Goal: Information Seeking & Learning: Learn about a topic

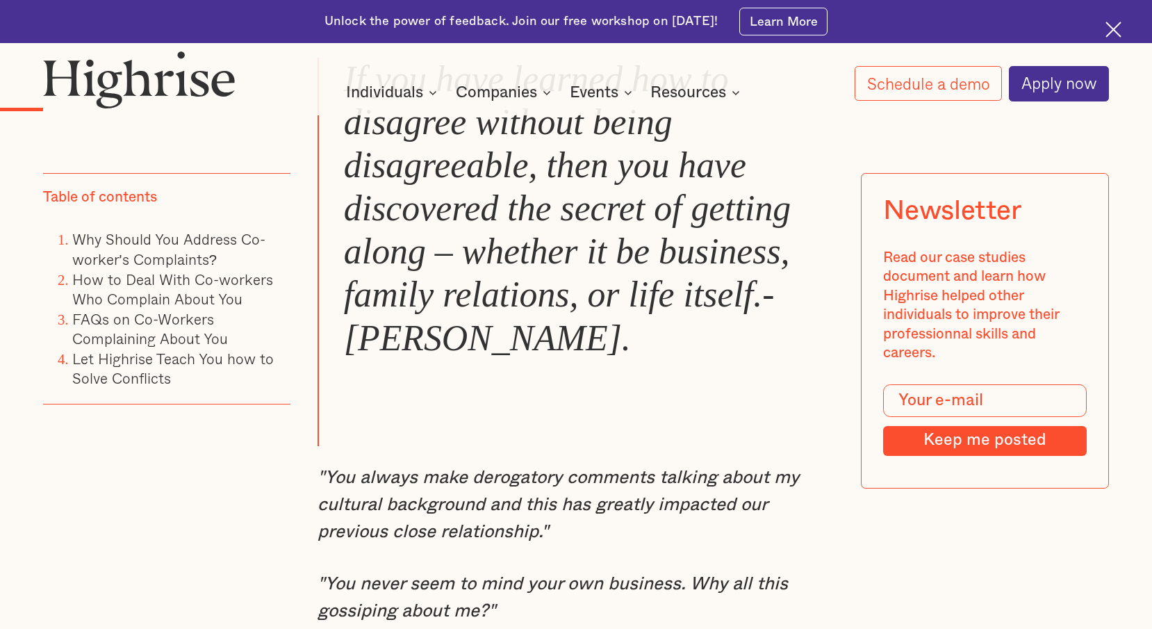
scroll to position [1181, 0]
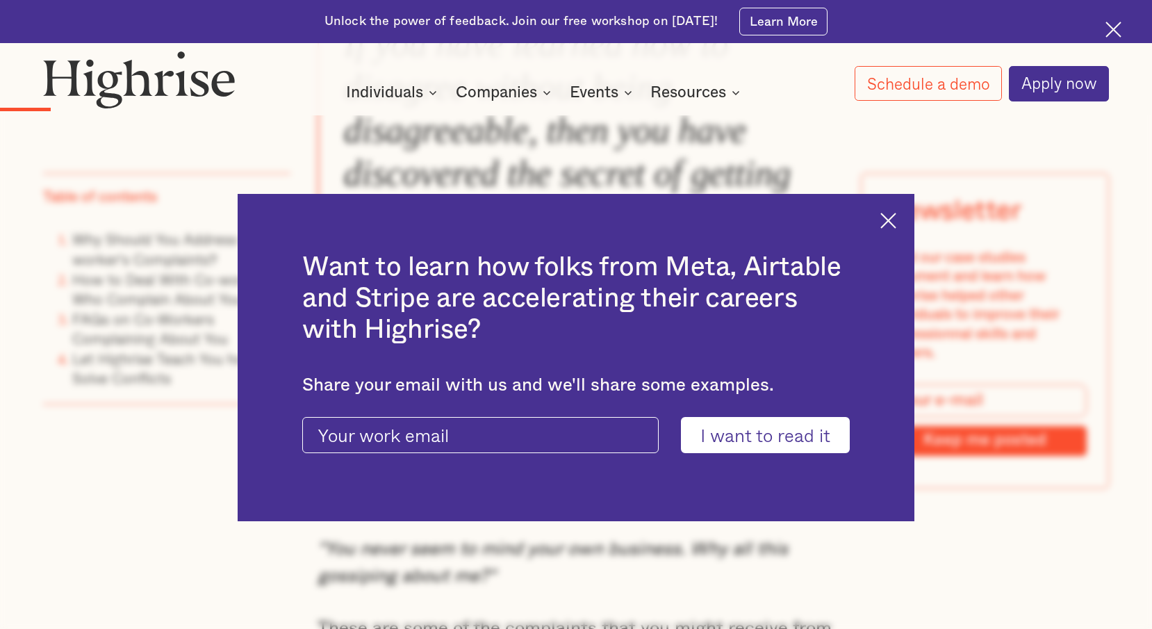
click at [893, 224] on img at bounding box center [888, 221] width 16 height 16
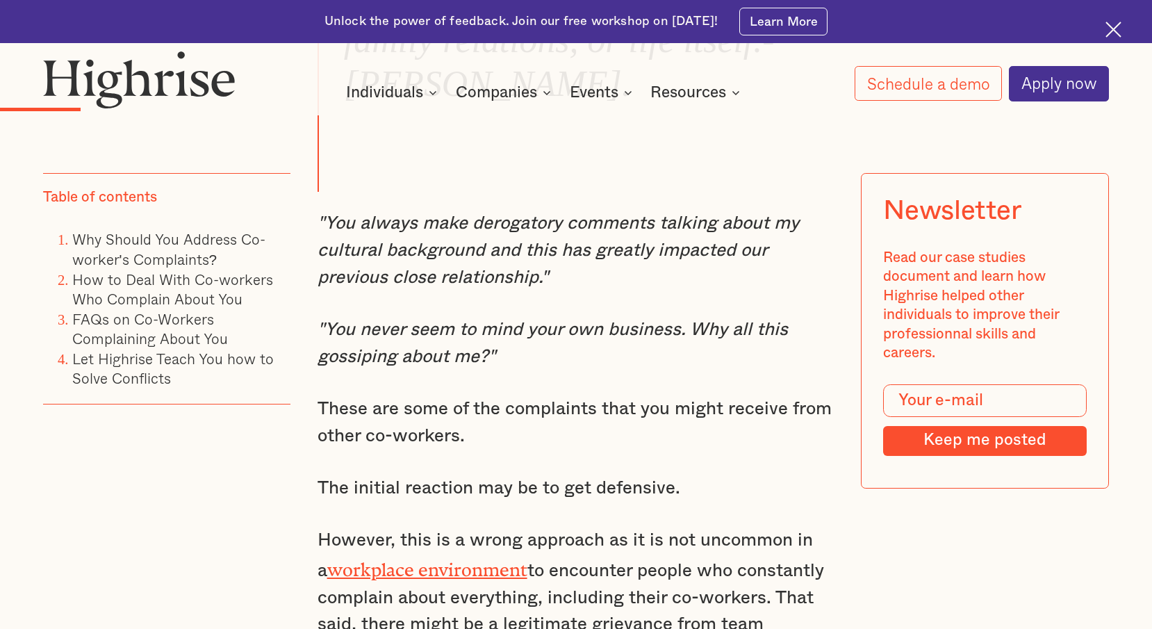
scroll to position [1459, 0]
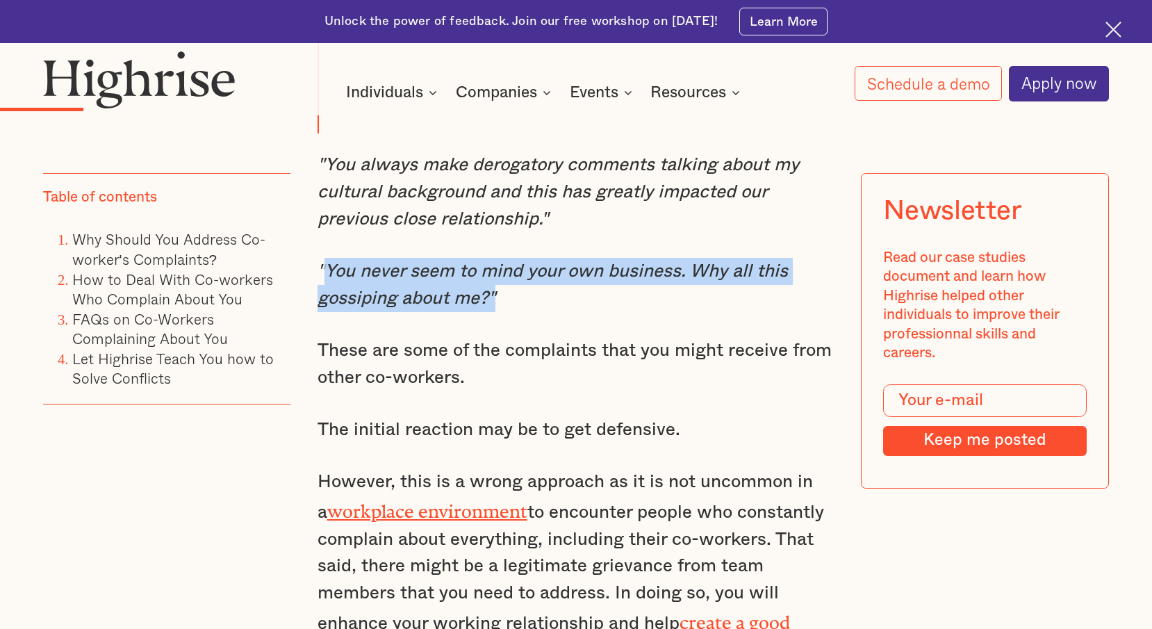
drag, startPoint x: 326, startPoint y: 284, endPoint x: 716, endPoint y: 306, distance: 391.0
click at [716, 306] on p ""You never seem to mind your own business. Why all this gossiping about me?"" at bounding box center [575, 285] width 517 height 54
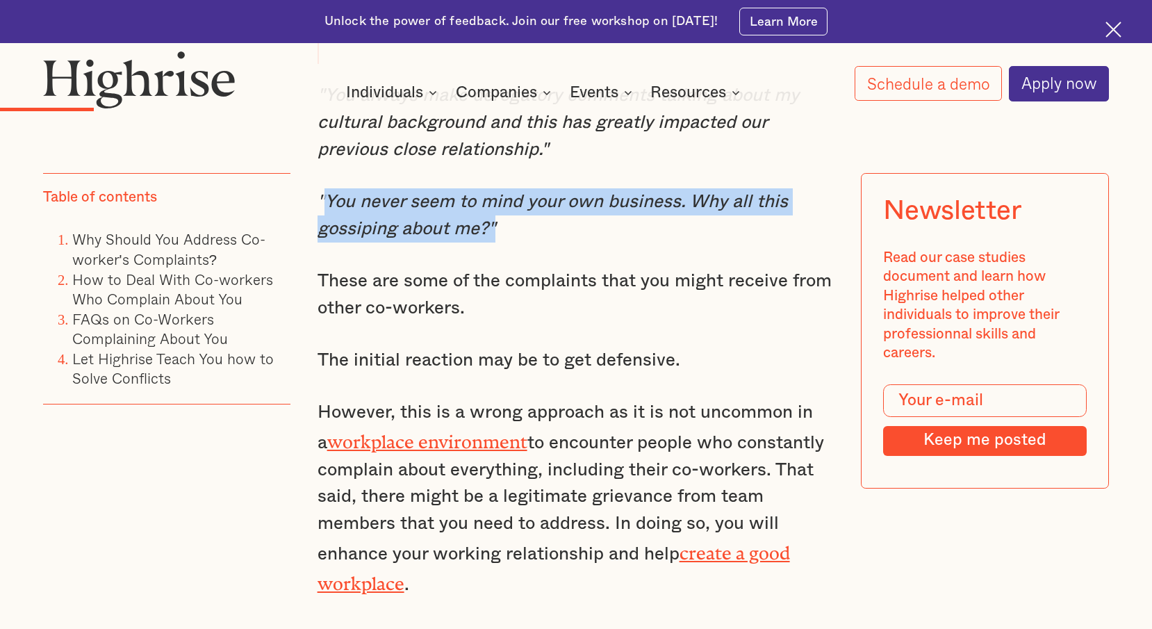
scroll to position [1597, 0]
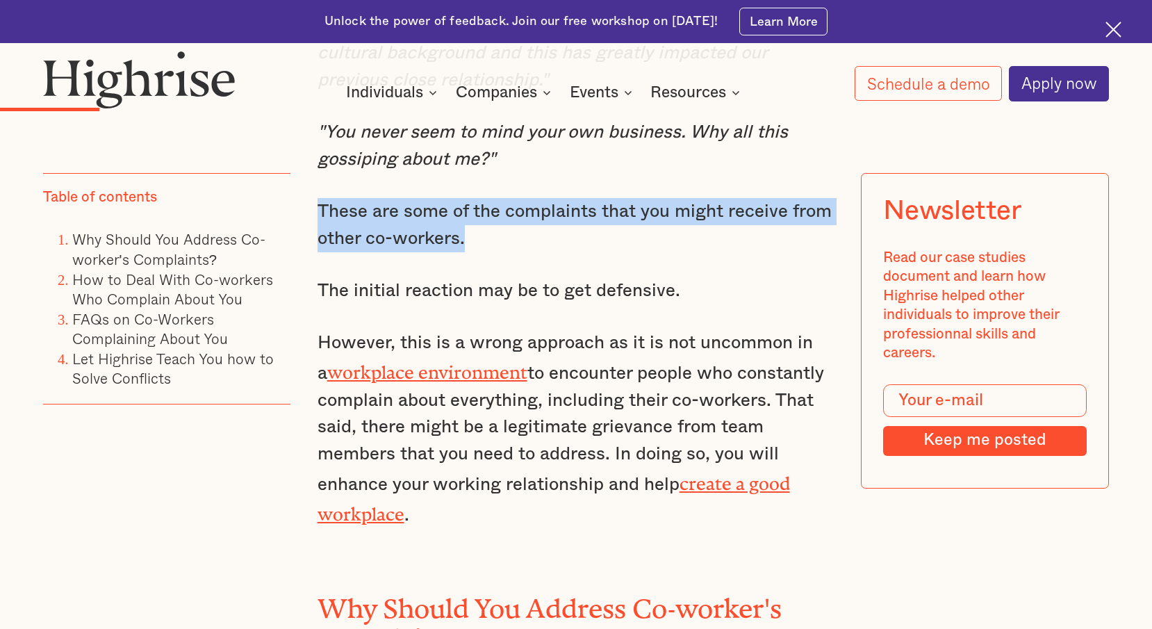
drag, startPoint x: 317, startPoint y: 237, endPoint x: 773, endPoint y: 240, distance: 455.6
click at [773, 240] on p "These are some of the complaints that you might receive from other co-workers." at bounding box center [575, 225] width 517 height 54
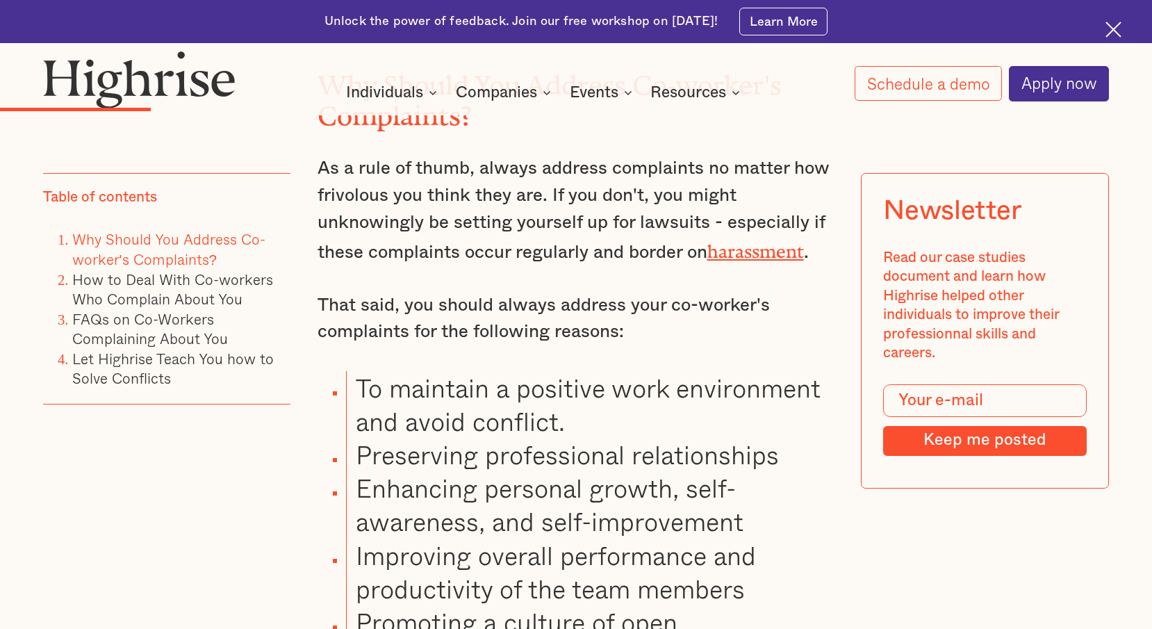
scroll to position [2153, 0]
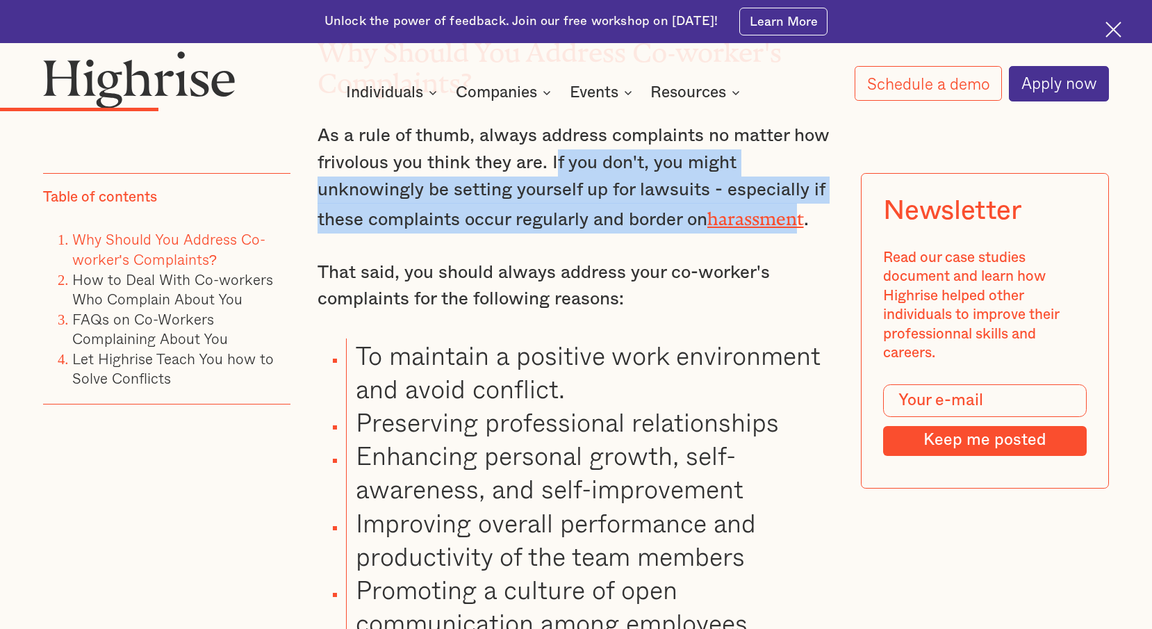
drag, startPoint x: 583, startPoint y: 183, endPoint x: 646, endPoint y: 261, distance: 100.2
click at [804, 220] on p "As a rule of thumb, always address complaints no matter how frivolous you think…" at bounding box center [575, 177] width 517 height 111
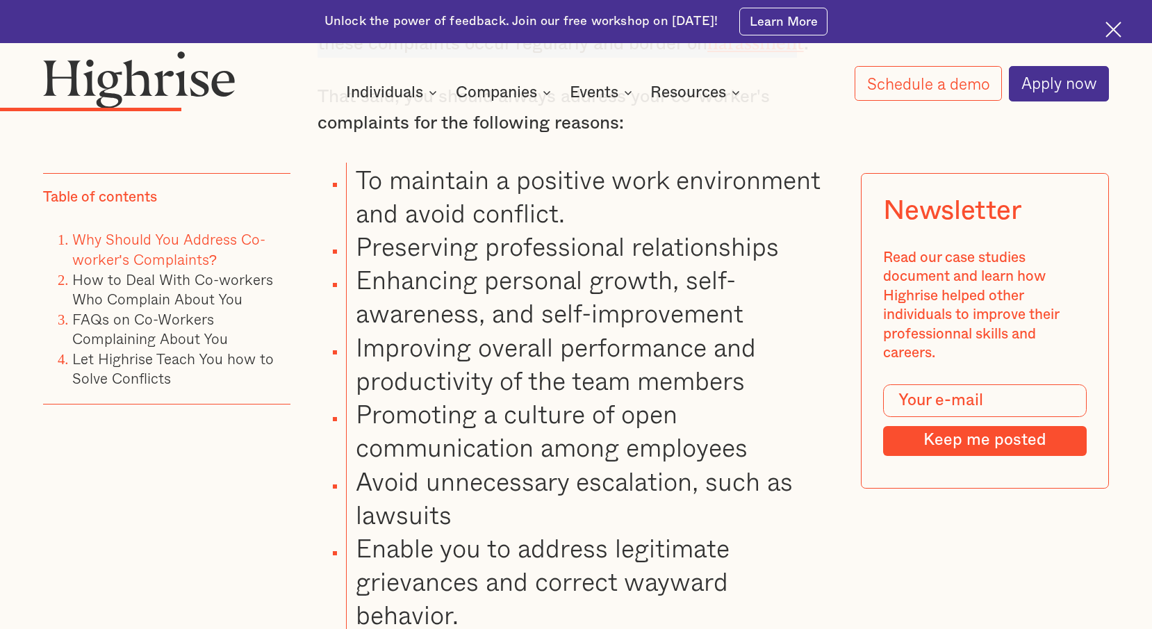
scroll to position [2361, 0]
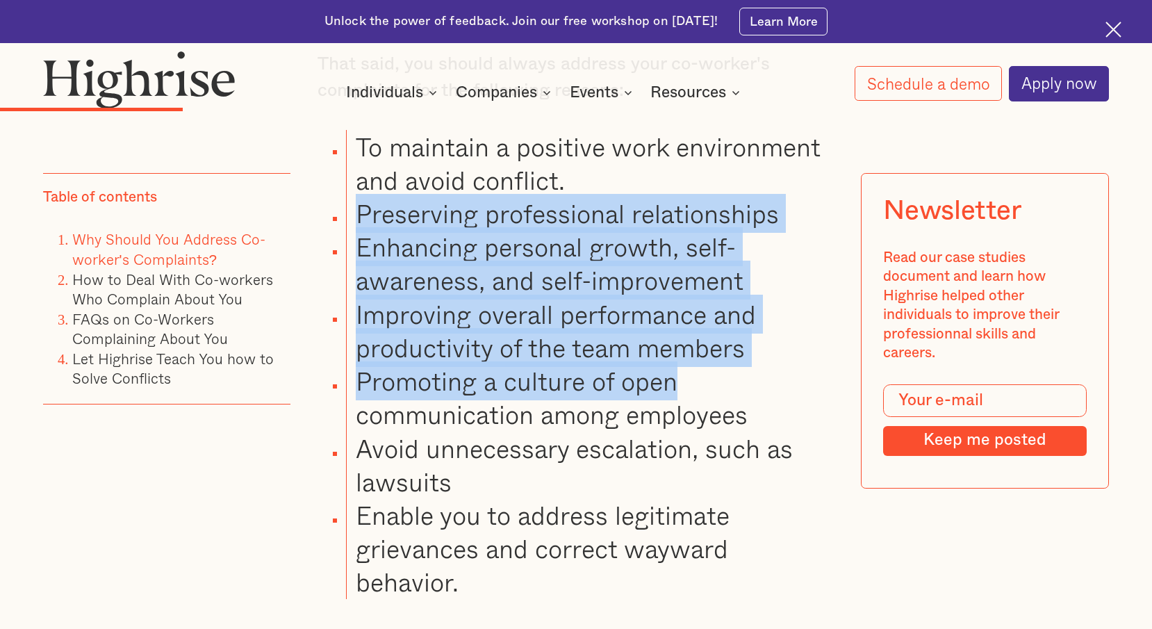
drag, startPoint x: 356, startPoint y: 217, endPoint x: 749, endPoint y: 379, distance: 425.4
click at [749, 379] on ul "To maintain a positive work environment and avoid conflict. Preserving professi…" at bounding box center [565, 364] width 539 height 469
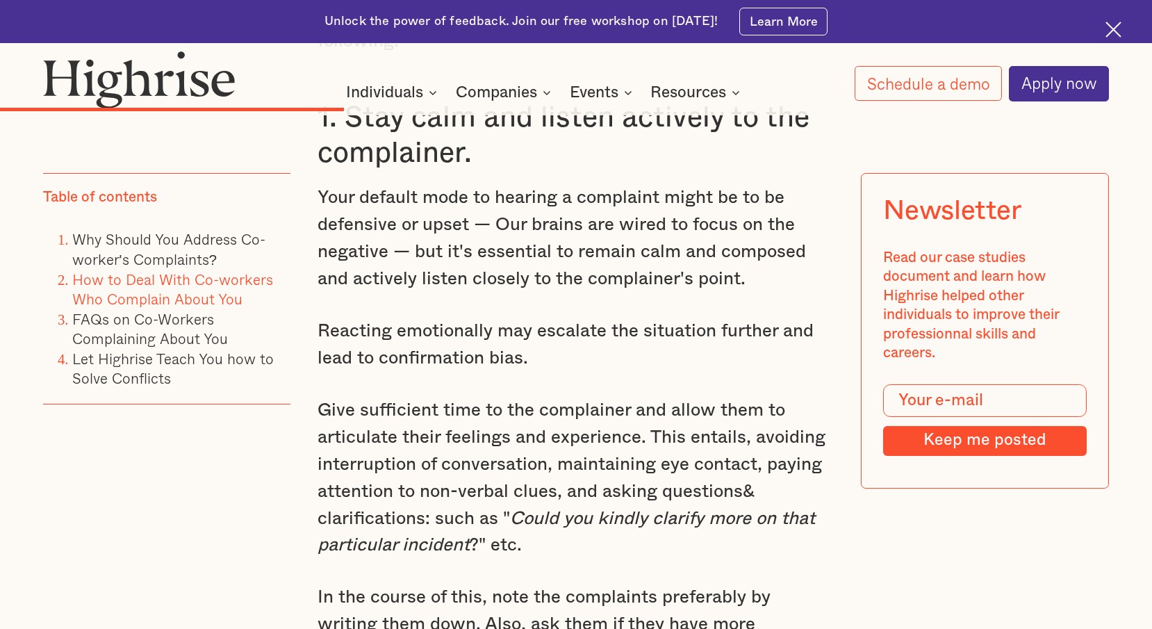
scroll to position [3820, 0]
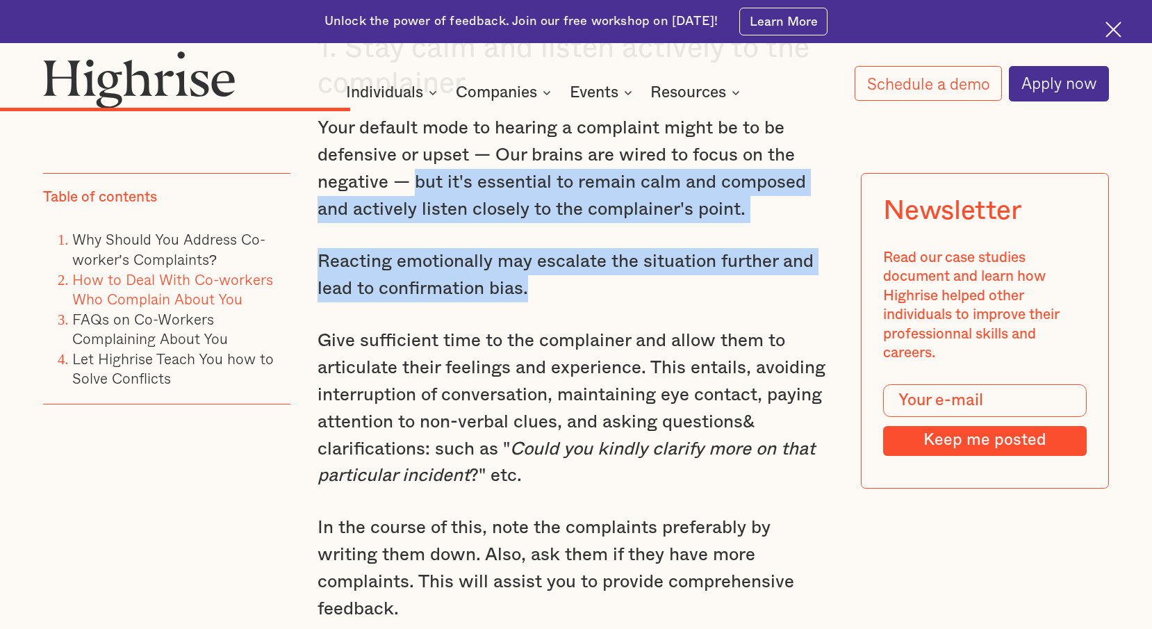
drag, startPoint x: 419, startPoint y: 192, endPoint x: 791, endPoint y: 298, distance: 387.2
click at [793, 298] on div "How to Deal With Co-workers Who Complain About You Dealing with co-workers who …" at bounding box center [575, 588] width 517 height 2634
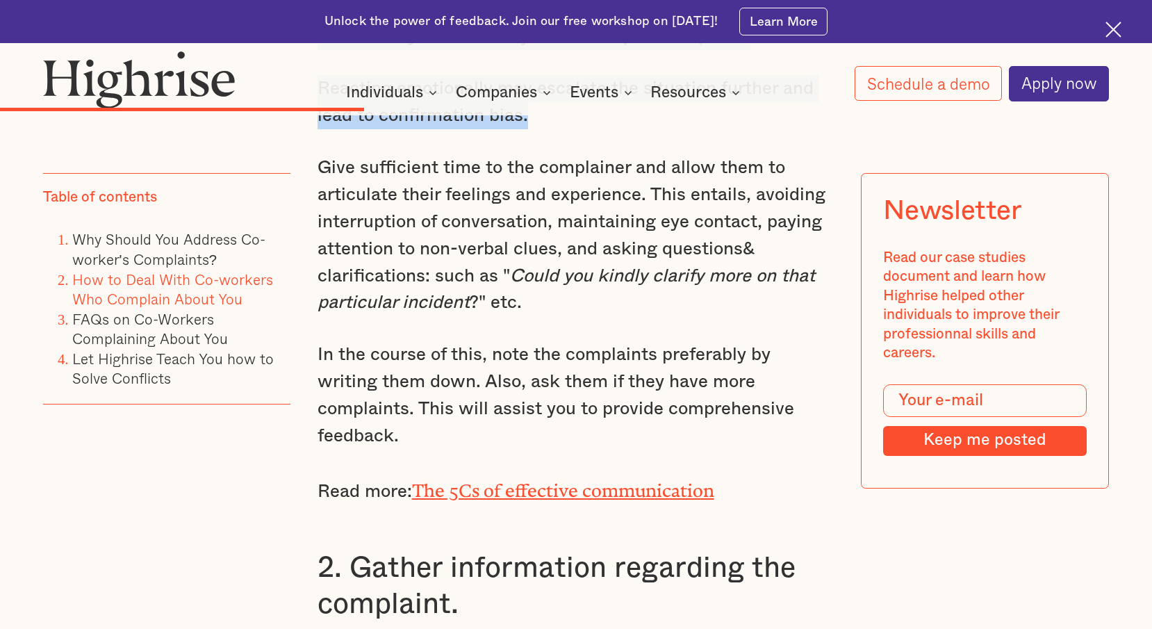
scroll to position [4028, 0]
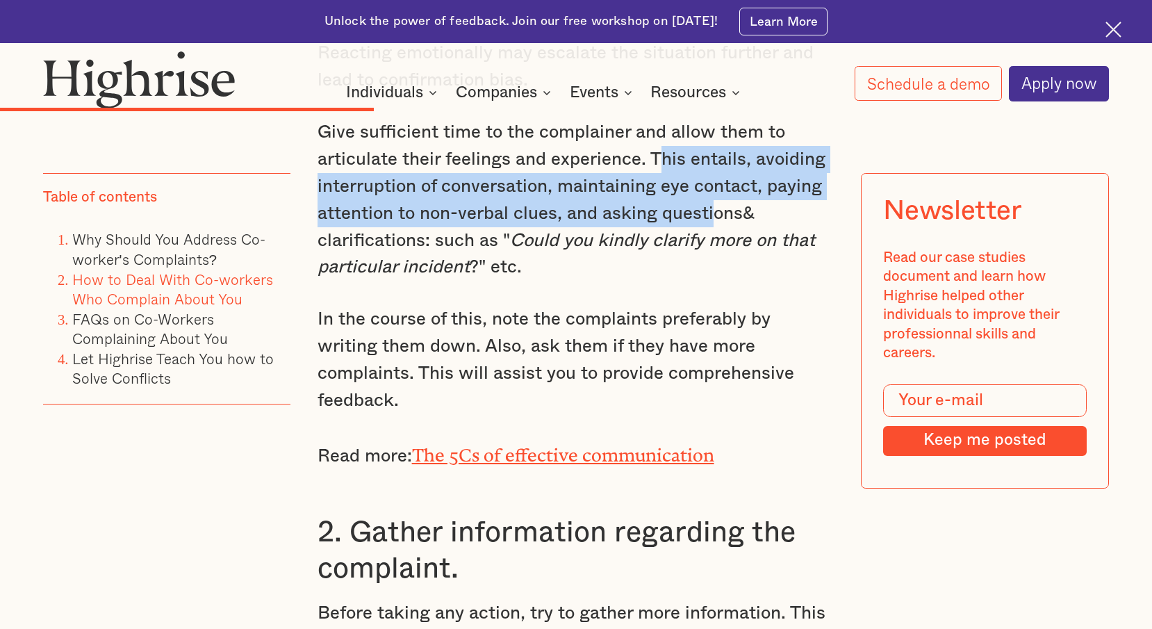
drag, startPoint x: 655, startPoint y: 174, endPoint x: 689, endPoint y: 240, distance: 74.9
click at [711, 226] on p "Give sufficient time to the complainer and allow them to articulate their feeli…" at bounding box center [575, 200] width 517 height 162
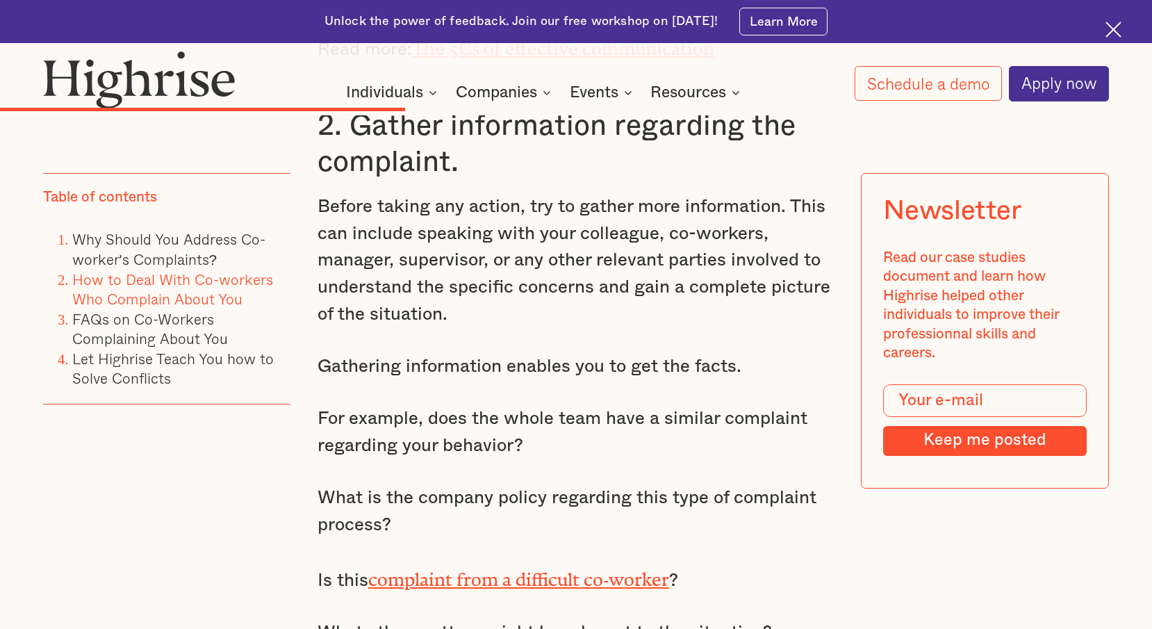
scroll to position [4445, 0]
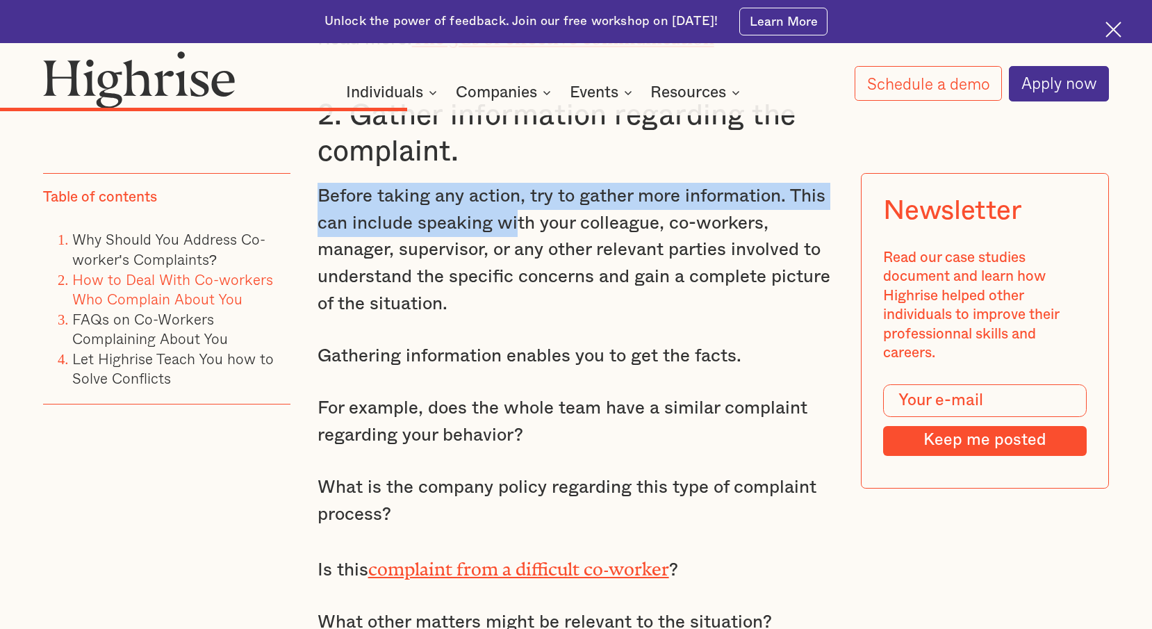
drag, startPoint x: 319, startPoint y: 187, endPoint x: 515, endPoint y: 215, distance: 197.9
click at [515, 215] on p "Before taking any action, try to gather more information. This can include spea…" at bounding box center [575, 250] width 517 height 135
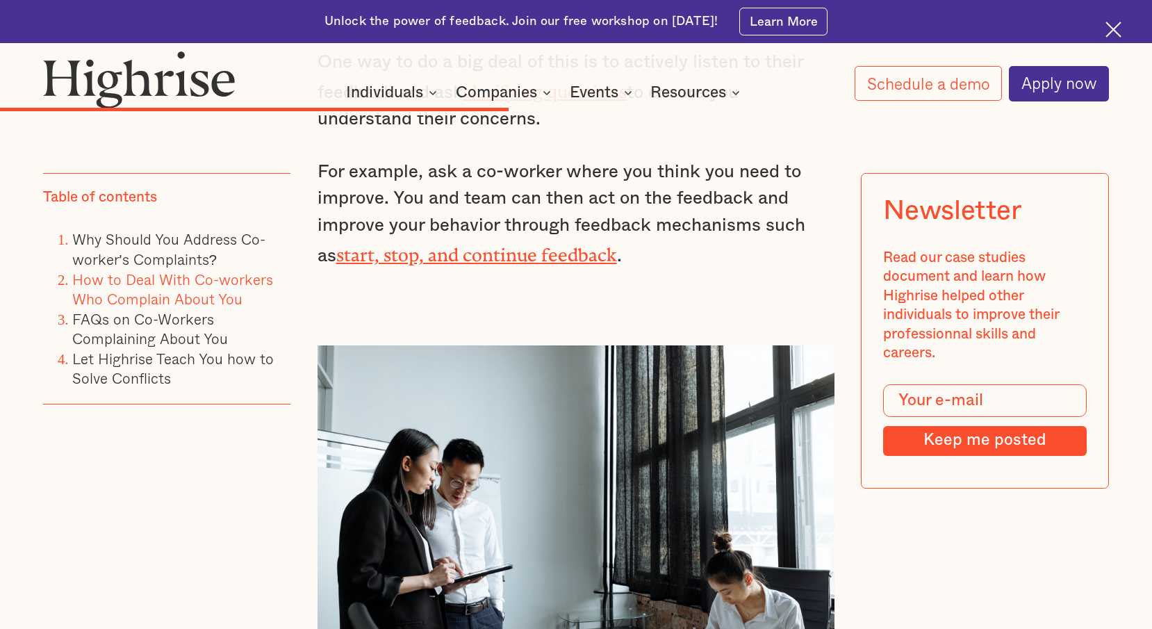
scroll to position [5626, 0]
